Goal: Task Accomplishment & Management: Manage account settings

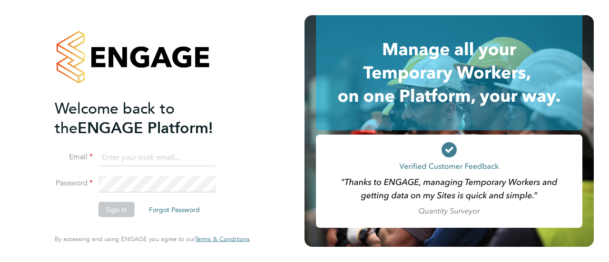
type input "[PERSON_NAME][EMAIL_ADDRESS][DOMAIN_NAME]"
click at [107, 206] on button "Sign In" at bounding box center [116, 209] width 36 height 15
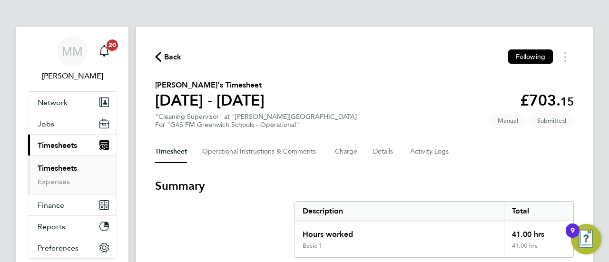
click at [163, 59] on span "Back" at bounding box center [168, 56] width 27 height 9
